Goal: Task Accomplishment & Management: Complete application form

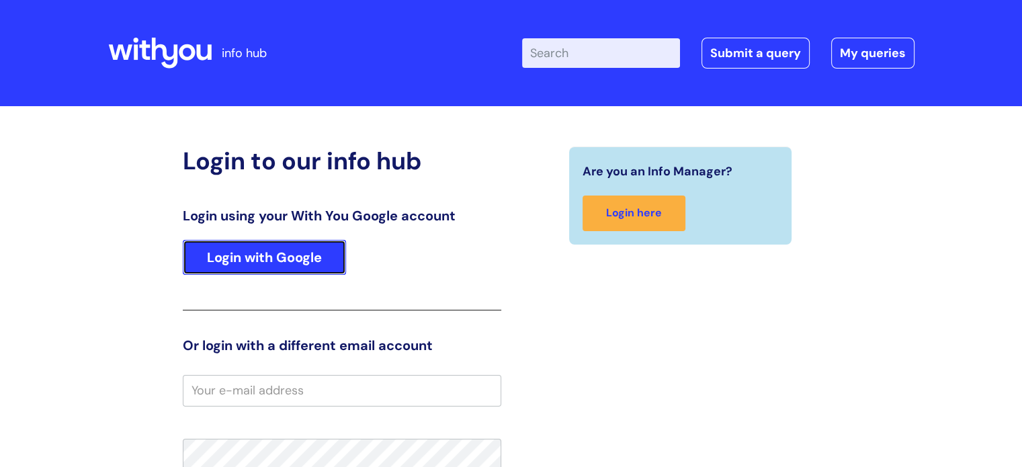
click at [319, 257] on link "Login with Google" at bounding box center [264, 257] width 163 height 35
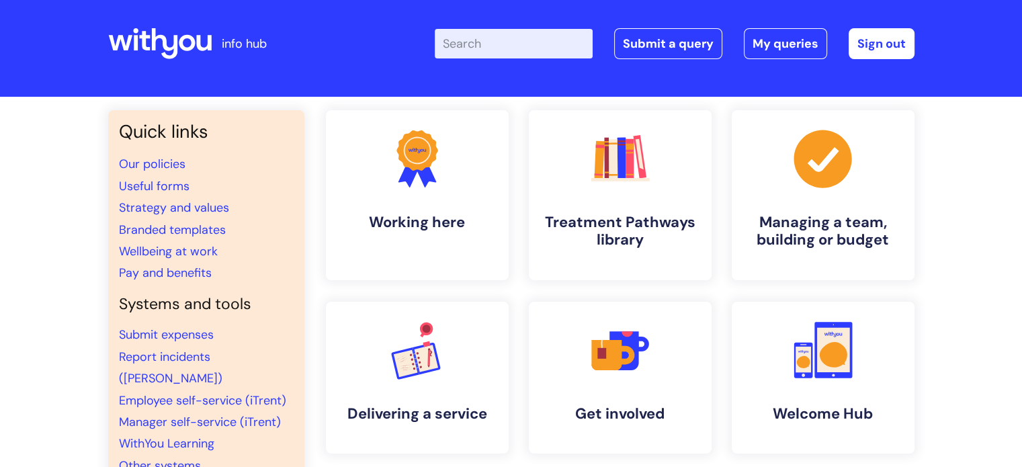
scroll to position [1, 0]
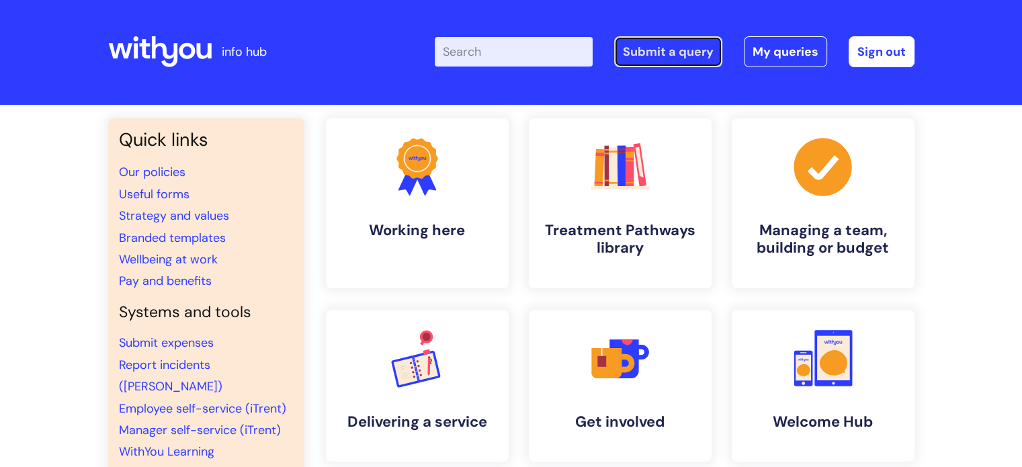
click at [694, 52] on link "Submit a query" at bounding box center [668, 51] width 108 height 31
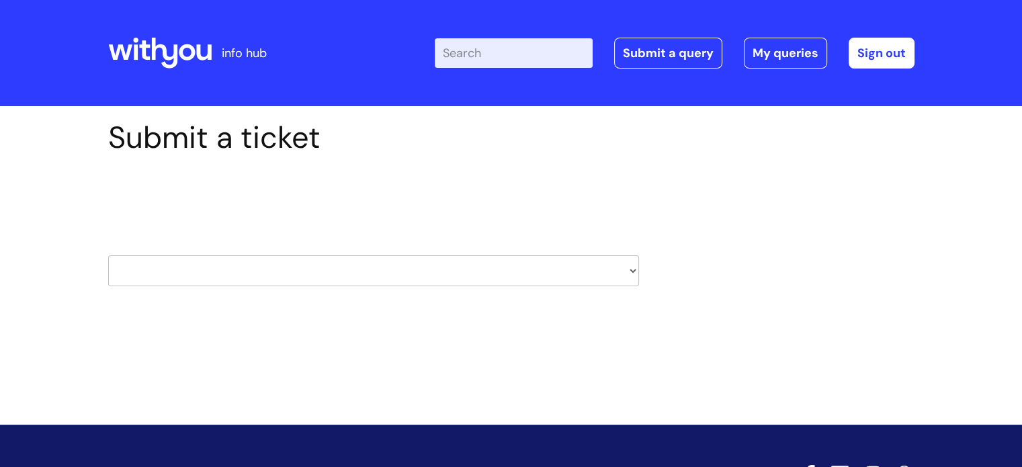
click at [632, 264] on select "HR / People IT and Support Clinical Drug Alerts Finance Accounts Data Support T…" at bounding box center [373, 270] width 531 height 31
select select "it_and_support"
click at [108, 255] on select "HR / People IT and Support Clinical Drug Alerts Finance Accounts Data Support T…" at bounding box center [373, 270] width 531 height 31
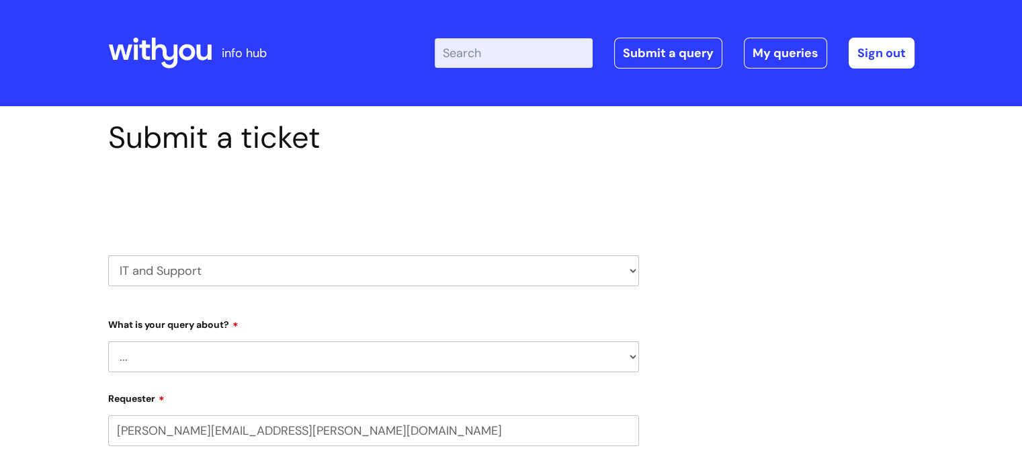
select select "80004286527"
click at [195, 351] on select "... Mobile Phone Reset & MFA Accounts, Starters and Leavers IT Hardware issue I…" at bounding box center [373, 356] width 531 height 31
select select "Printing & Scanning"
click at [108, 341] on select "... Mobile Phone Reset & MFA Accounts, Starters and Leavers IT Hardware issue I…" at bounding box center [373, 356] width 531 height 31
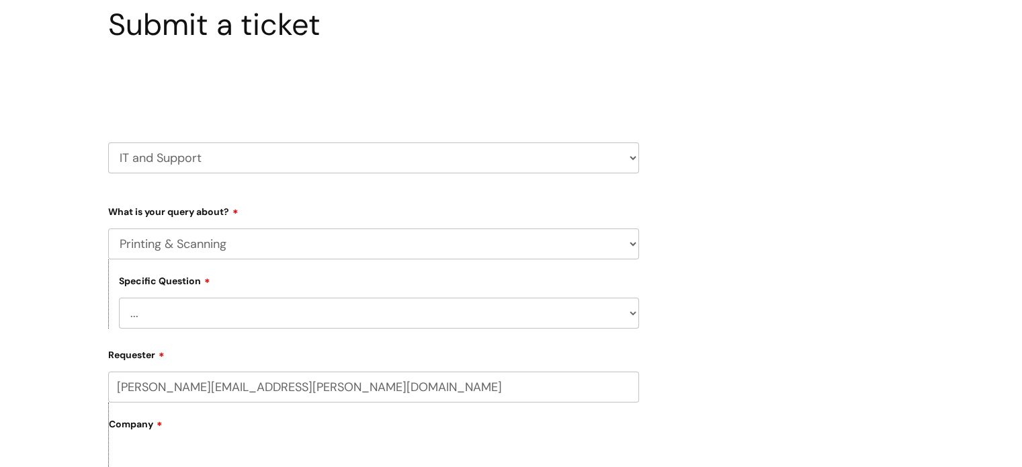
scroll to position [134, 0]
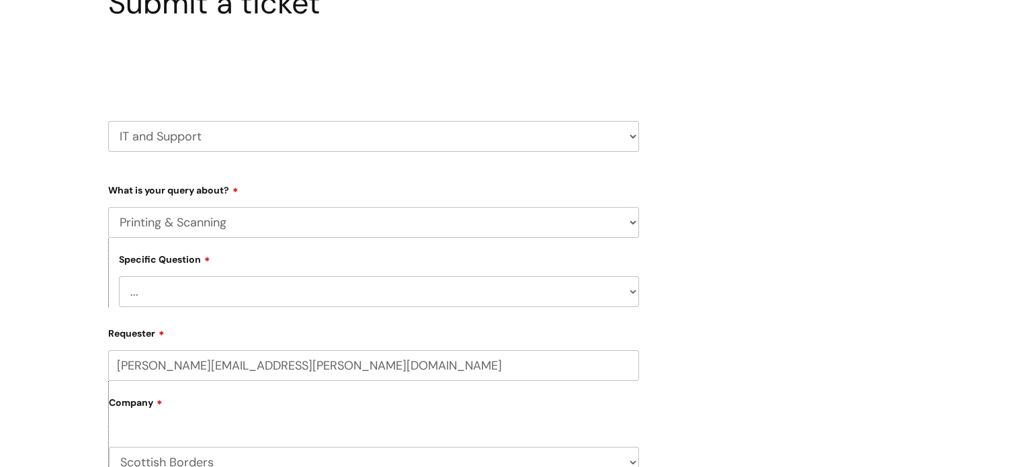
click at [198, 292] on select "... I need help finding or adding a printer I need help to scan a document I ne…" at bounding box center [379, 291] width 520 height 31
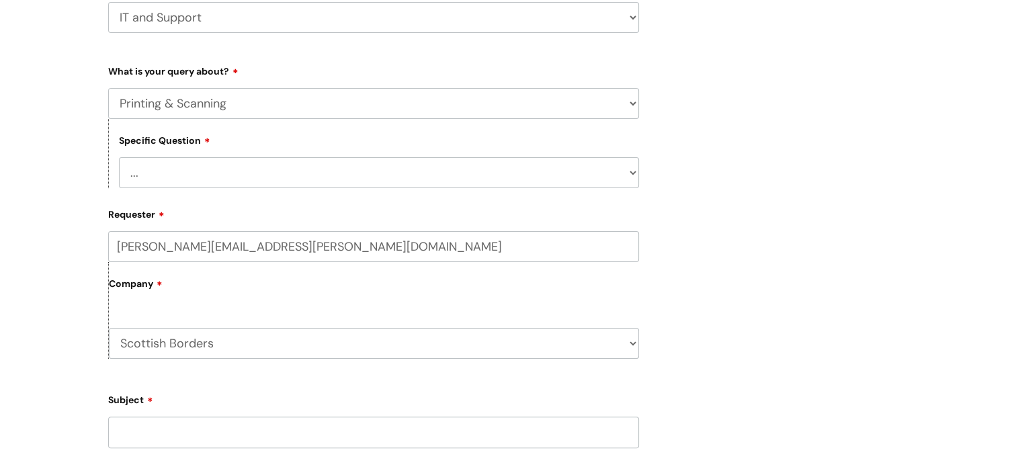
scroll to position [269, 0]
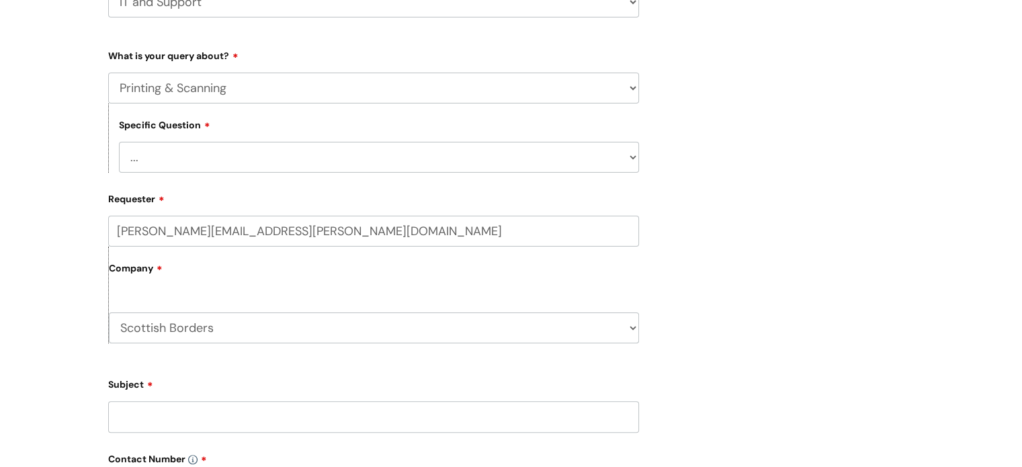
click at [195, 266] on label "Company" at bounding box center [374, 273] width 530 height 30
click at [150, 267] on label "Company" at bounding box center [374, 273] width 530 height 30
click at [183, 323] on select "Scottish Borders WithYou Current Staff" at bounding box center [374, 327] width 530 height 31
click at [109, 313] on select "Scottish Borders WithYou Current Staff" at bounding box center [374, 327] width 530 height 31
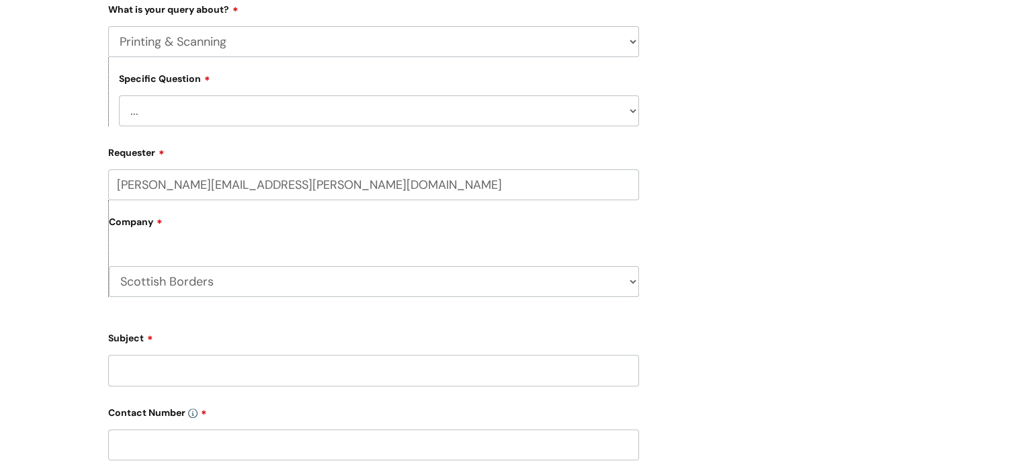
scroll to position [336, 0]
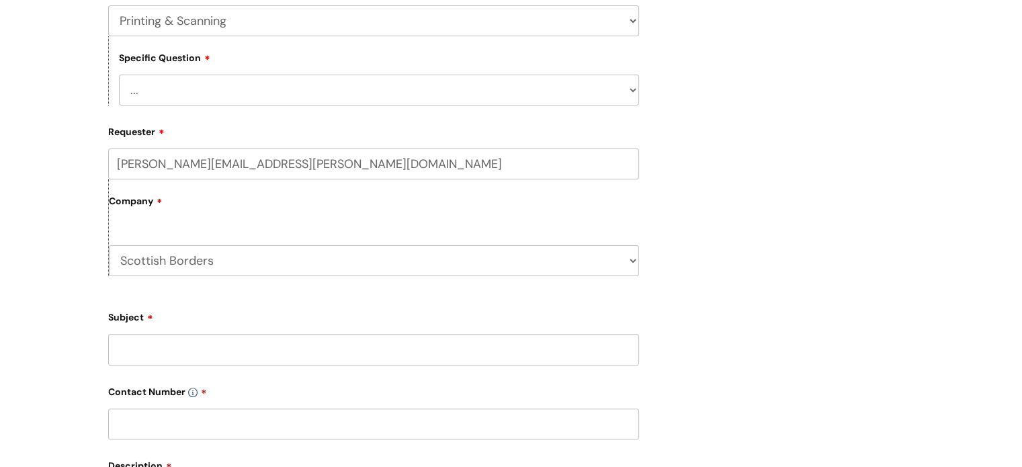
click at [185, 342] on input "Subject" at bounding box center [373, 349] width 531 height 31
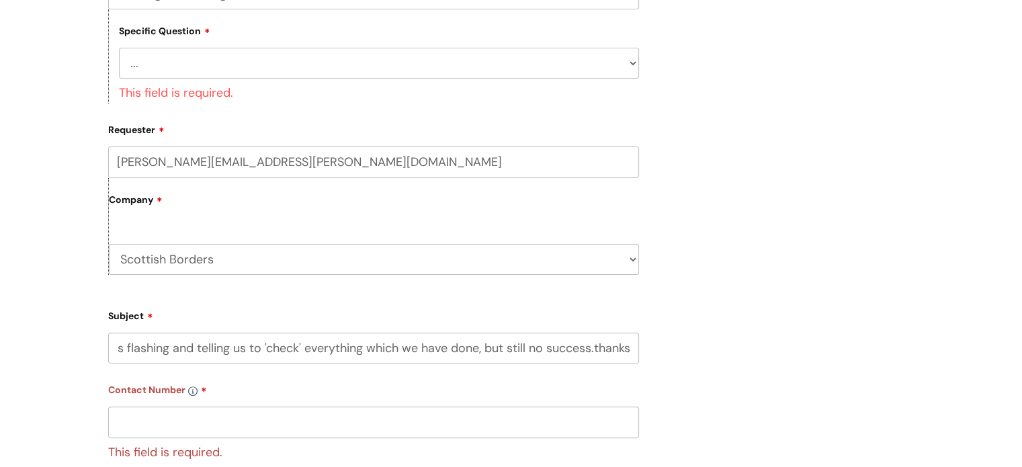
scroll to position [403, 0]
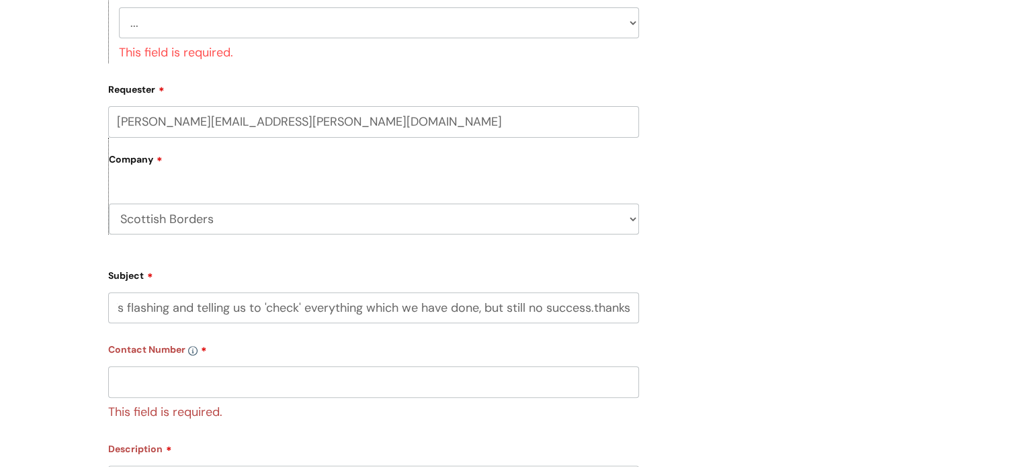
type input "Hi, we cannot print anything. The printer is flashing and telling us to 'check'…"
click at [266, 381] on input "text" at bounding box center [373, 381] width 531 height 31
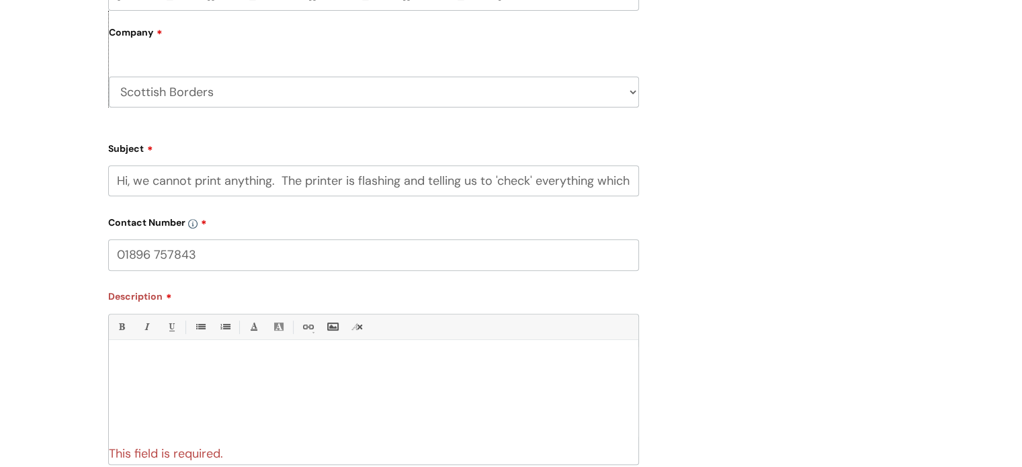
scroll to position [605, 0]
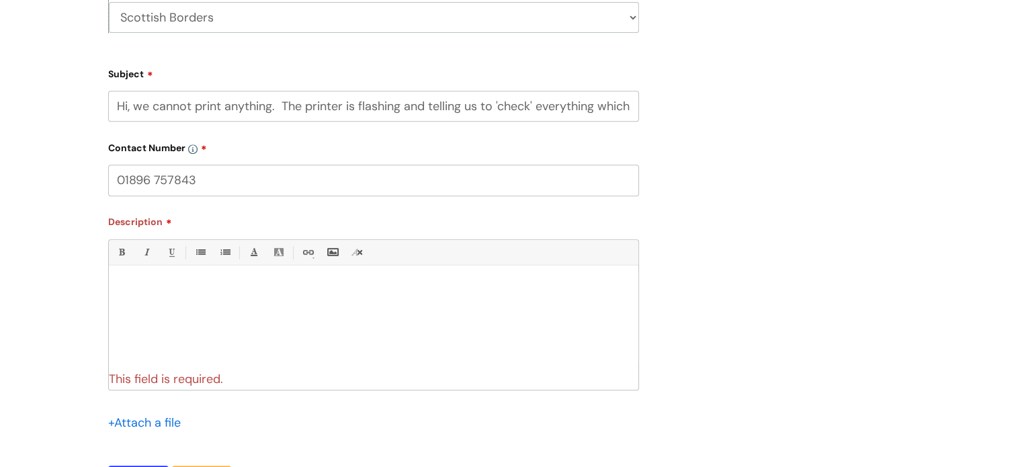
type input "01896 757843"
drag, startPoint x: 119, startPoint y: 103, endPoint x: 685, endPoint y: 117, distance: 566.0
click at [681, 113] on div "Submit a ticket Select issue type HR / People IT and Support Clinical Drug Aler…" at bounding box center [511, 16] width 827 height 1003
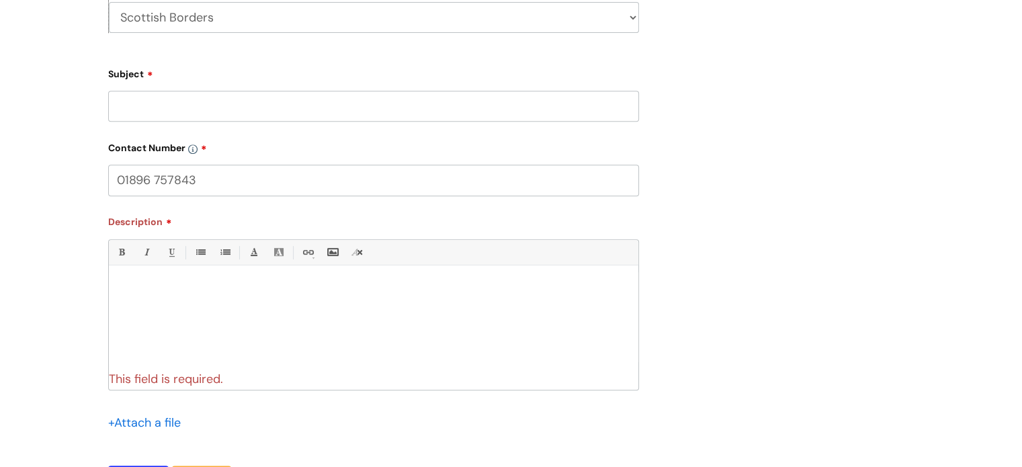
scroll to position [0, 0]
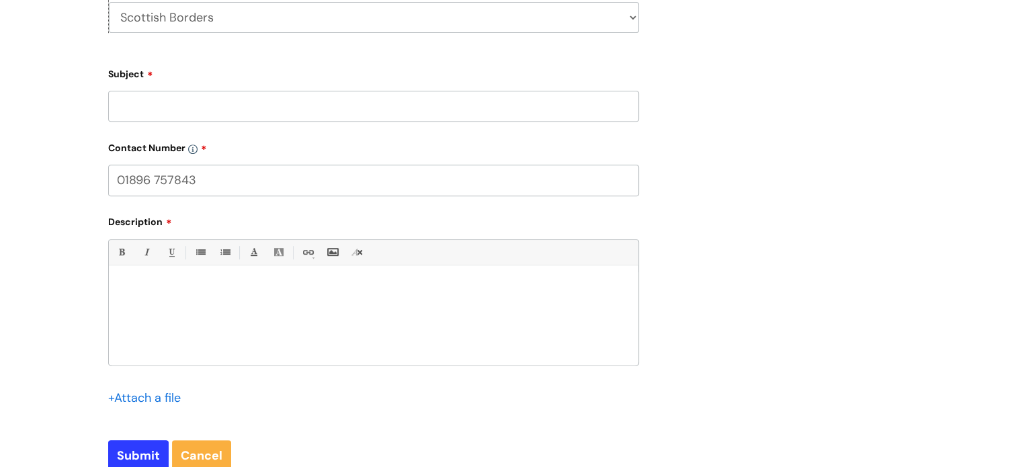
click at [201, 288] on p at bounding box center [373, 288] width 509 height 12
paste div
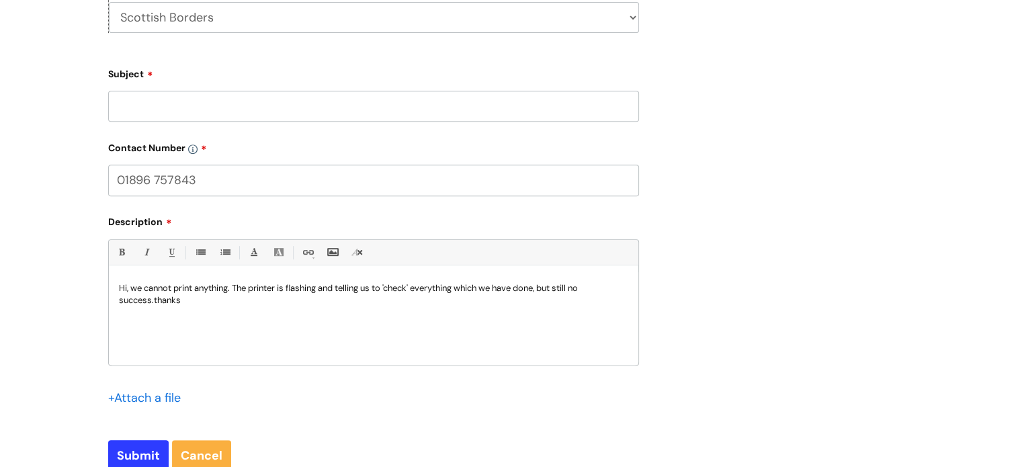
click at [145, 105] on input "Subject" at bounding box center [373, 106] width 531 height 31
click at [237, 101] on input "Unable to print from pc/laptops" at bounding box center [373, 106] width 531 height 31
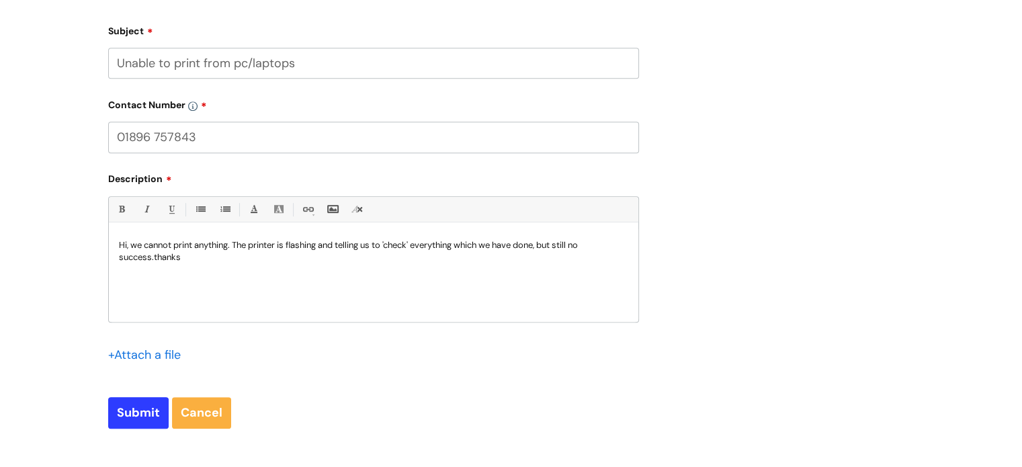
scroll to position [672, 0]
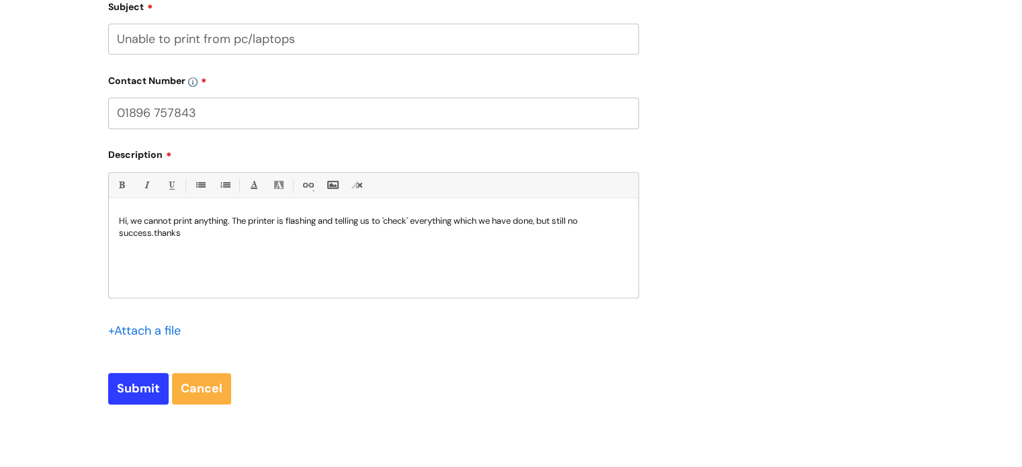
type input "Unable to print from pc/laptops"
click at [153, 232] on p "Hi, we cannot print anything. The printer is flashing and telling us to 'check'…" at bounding box center [373, 227] width 509 height 24
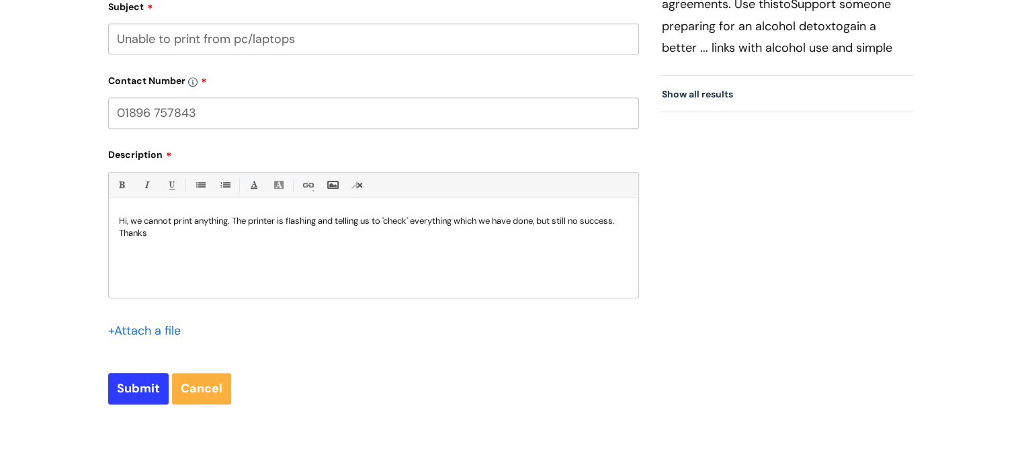
click at [229, 226] on p "Hi, we cannot print anything. The printer is flashing and telling us to 'check'…" at bounding box center [373, 221] width 509 height 12
click at [291, 228] on p "Hi, we cannot print anything here in the Scottish Borders. The printer is flash…" at bounding box center [373, 227] width 509 height 24
click at [286, 249] on p "Thanks" at bounding box center [373, 245] width 509 height 12
click at [150, 392] on input "Submit" at bounding box center [138, 388] width 60 height 31
click at [142, 386] on input "Submit" at bounding box center [138, 388] width 60 height 31
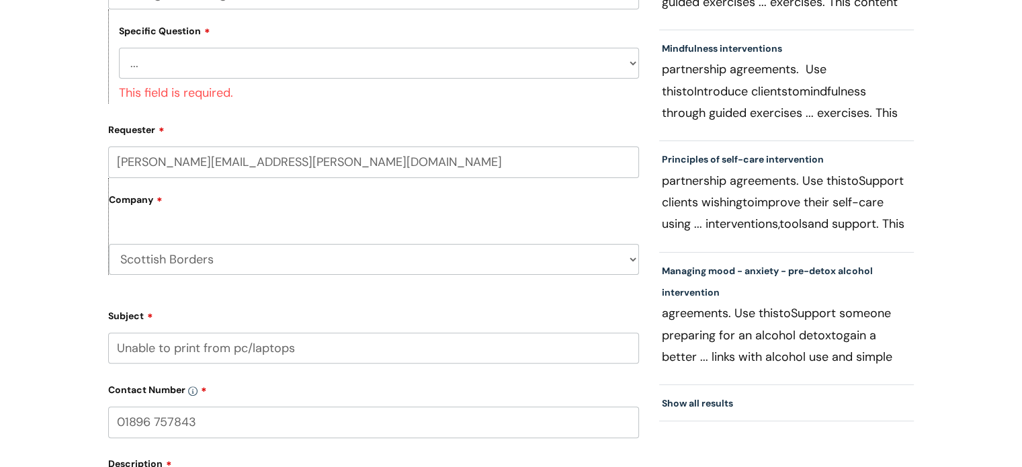
scroll to position [202, 0]
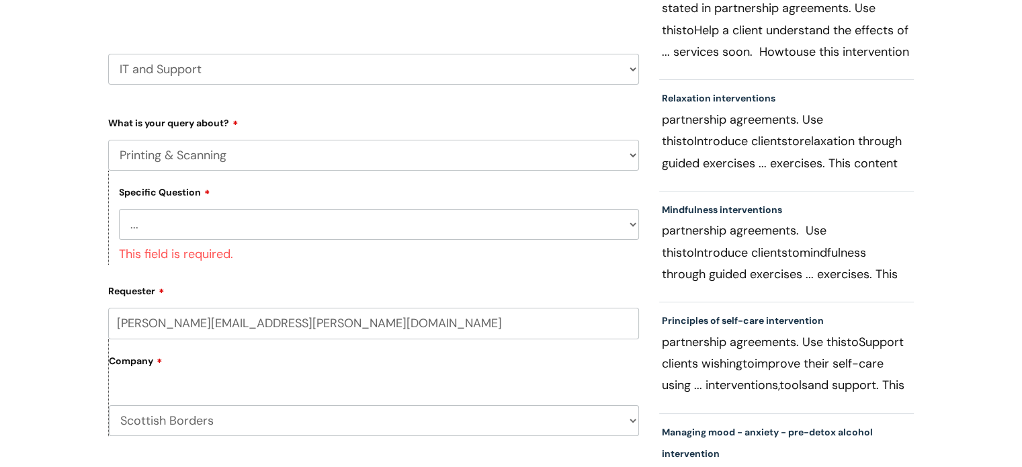
click at [202, 228] on select "... I need help finding or adding a printer I need help to scan a document I ne…" at bounding box center [379, 224] width 520 height 31
select select "I need help with a printer in a WithYou office"
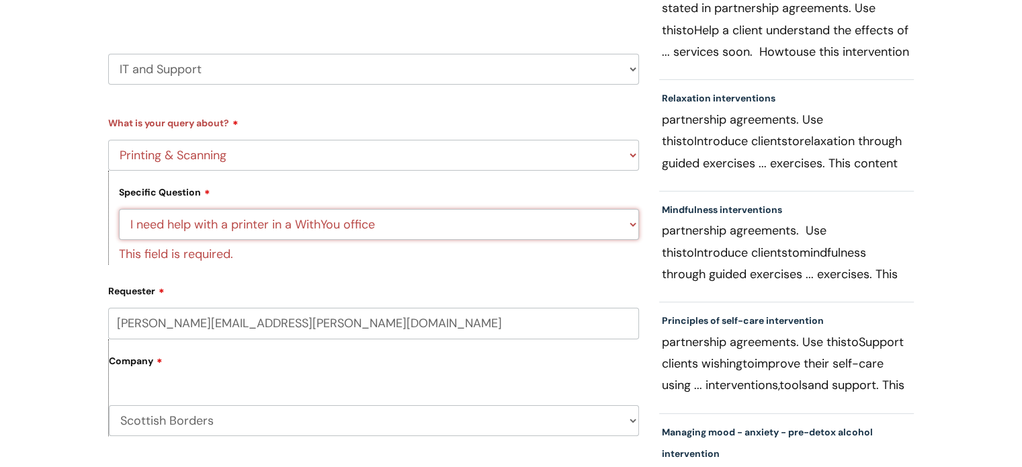
click at [119, 209] on select "... I need help finding or adding a printer I need help to scan a document I ne…" at bounding box center [379, 224] width 520 height 31
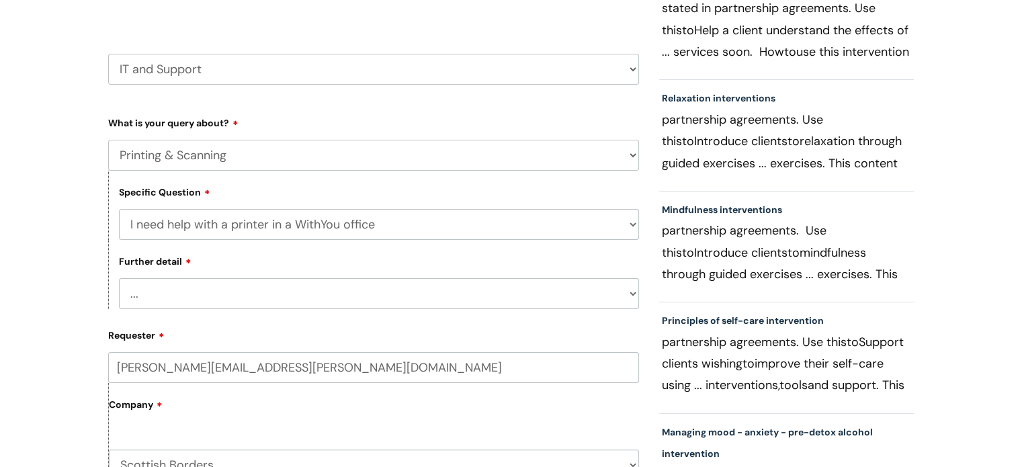
select select "I need help with a printer that is not working"
click at [119, 279] on select "... I need help with a printer that is not working" at bounding box center [379, 293] width 520 height 31
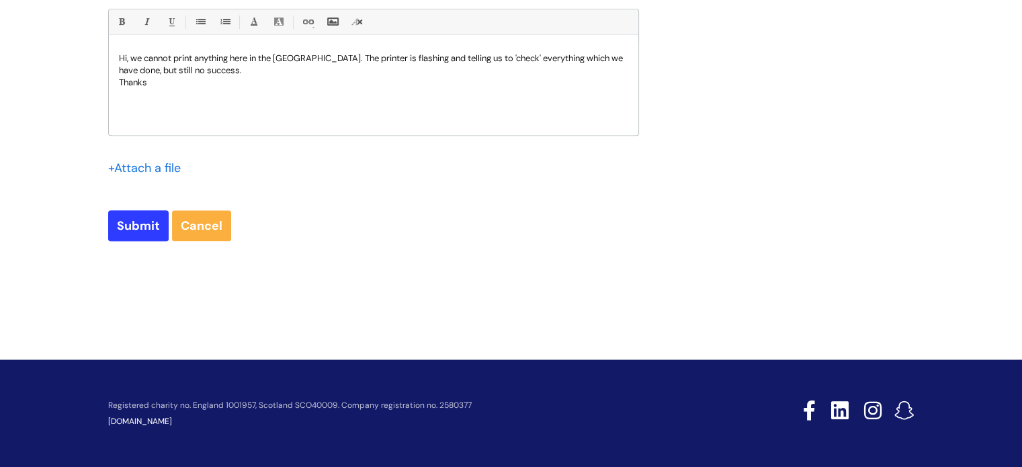
scroll to position [880, 0]
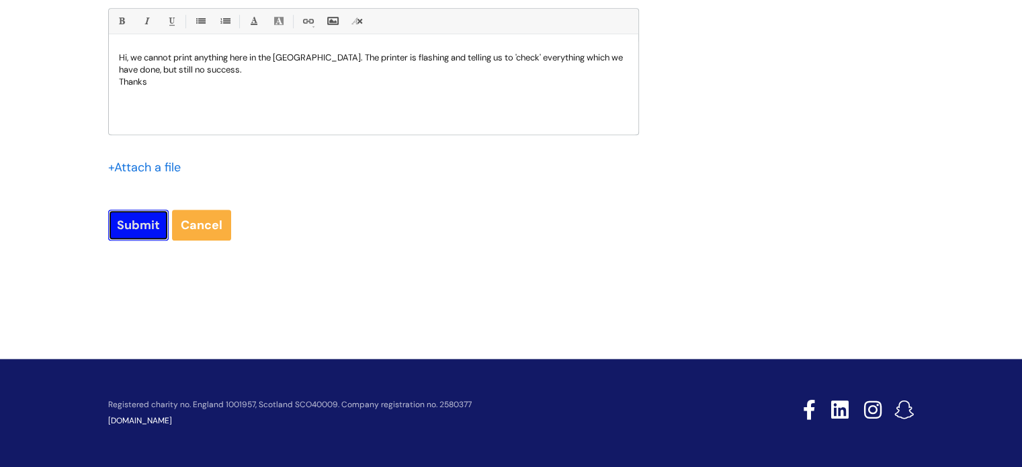
click at [136, 224] on input "Submit" at bounding box center [138, 225] width 60 height 31
type input "Please Wait..."
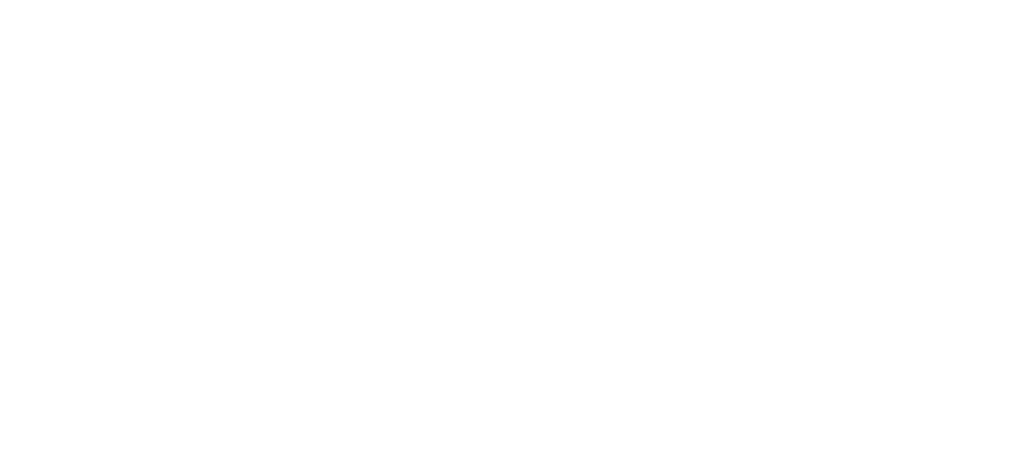
select select "Printing & Scanning"
select select "I need help with a printer in a WithYou office"
select select "I need help with a printer that is not working"
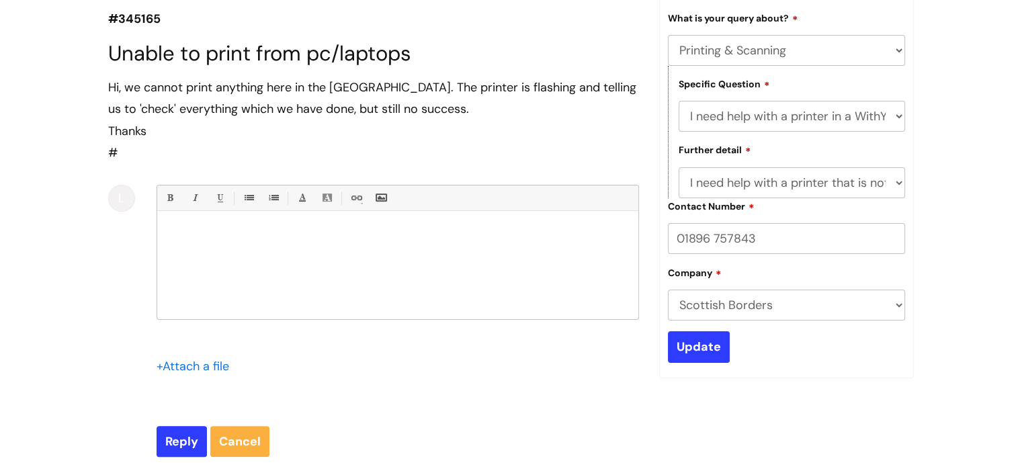
click at [191, 31] on section "#345165 Unable to print from pc/laptops Hi, we cannot print anything here in th…" at bounding box center [373, 207] width 531 height 502
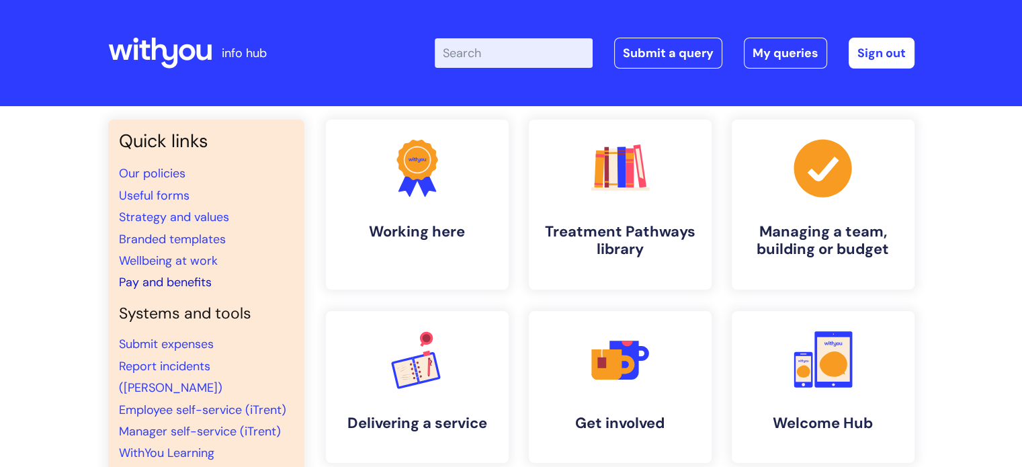
click at [157, 282] on link "Pay and benefits" at bounding box center [165, 282] width 93 height 16
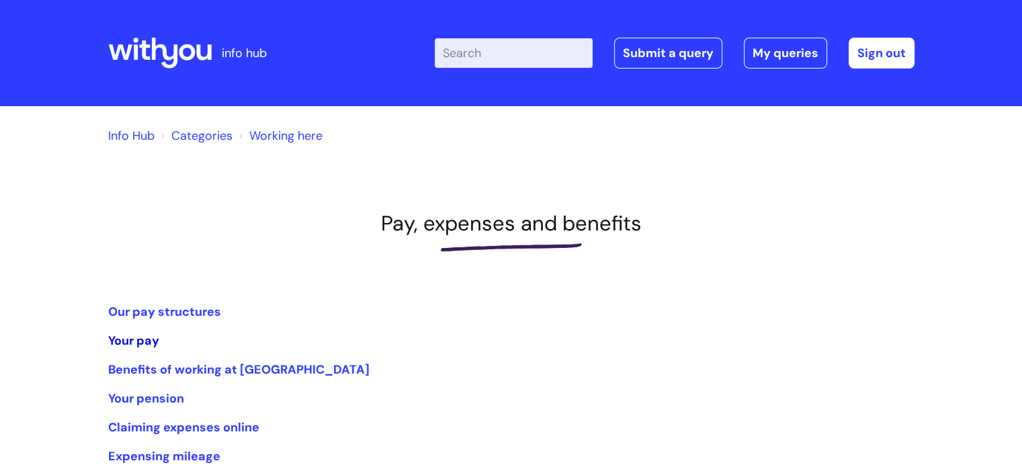
click at [135, 340] on link "Your pay" at bounding box center [133, 341] width 51 height 16
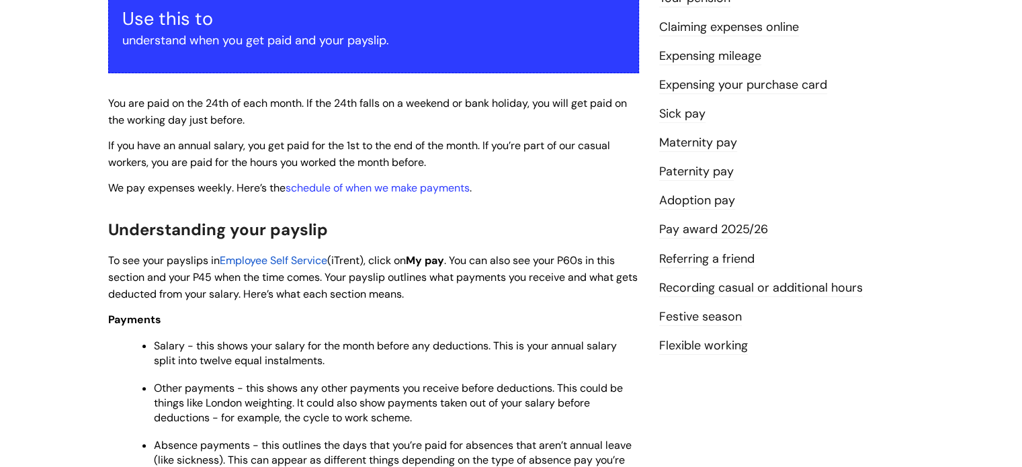
scroll to position [269, 0]
click at [269, 257] on span "Employee Self Service" at bounding box center [274, 260] width 108 height 14
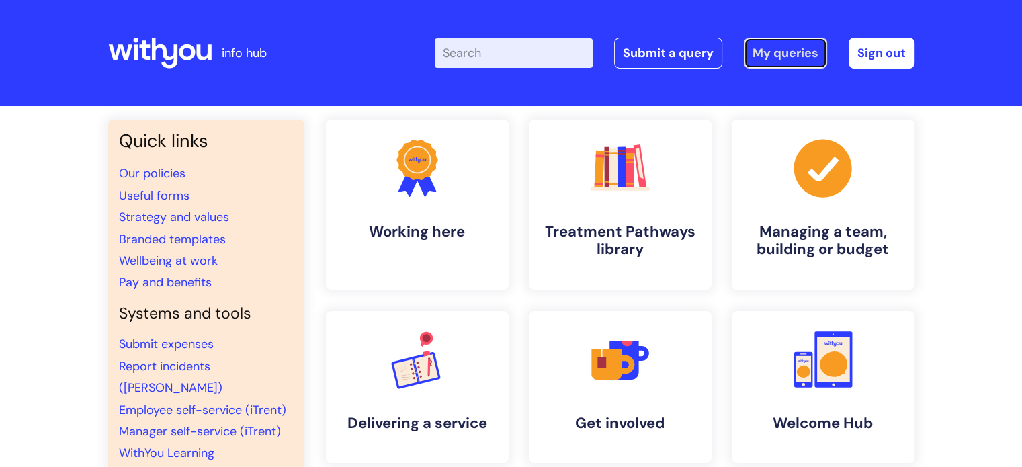
click at [759, 51] on link "My queries" at bounding box center [785, 53] width 83 height 31
